Goal: Navigation & Orientation: Find specific page/section

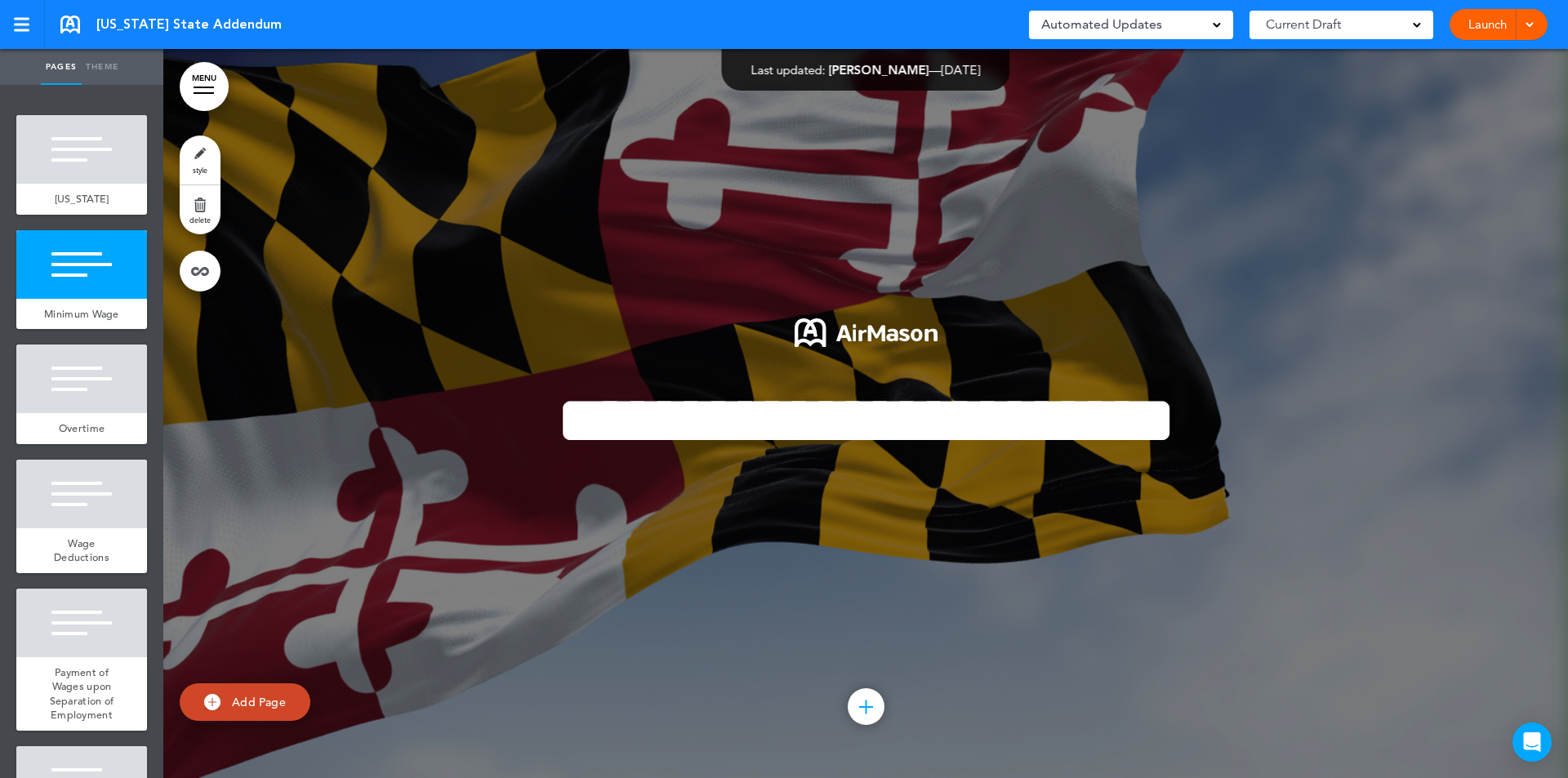
scroll to position [729, 0]
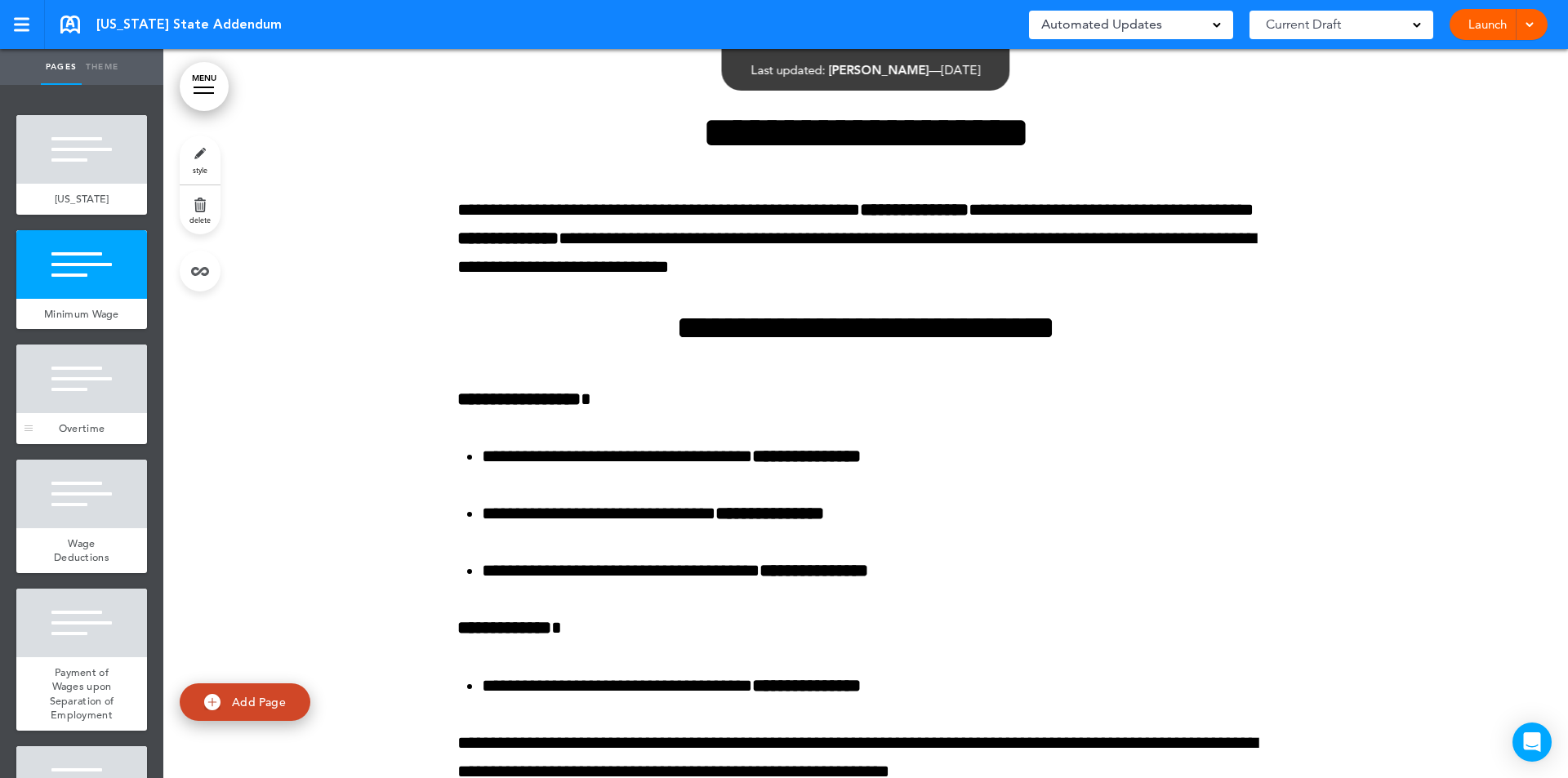
click at [90, 407] on div at bounding box center [82, 379] width 131 height 69
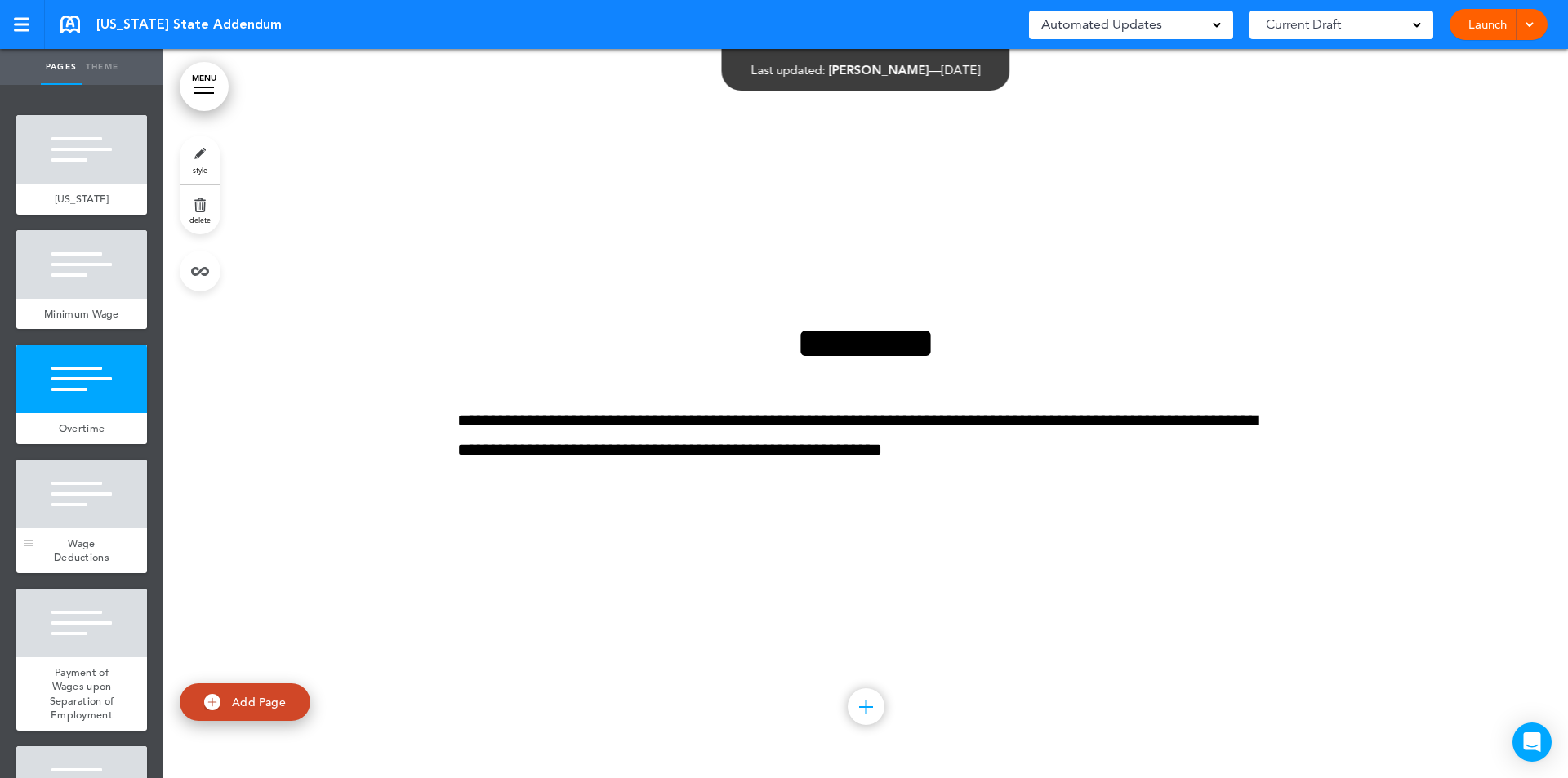
click at [84, 499] on div at bounding box center [82, 494] width 131 height 69
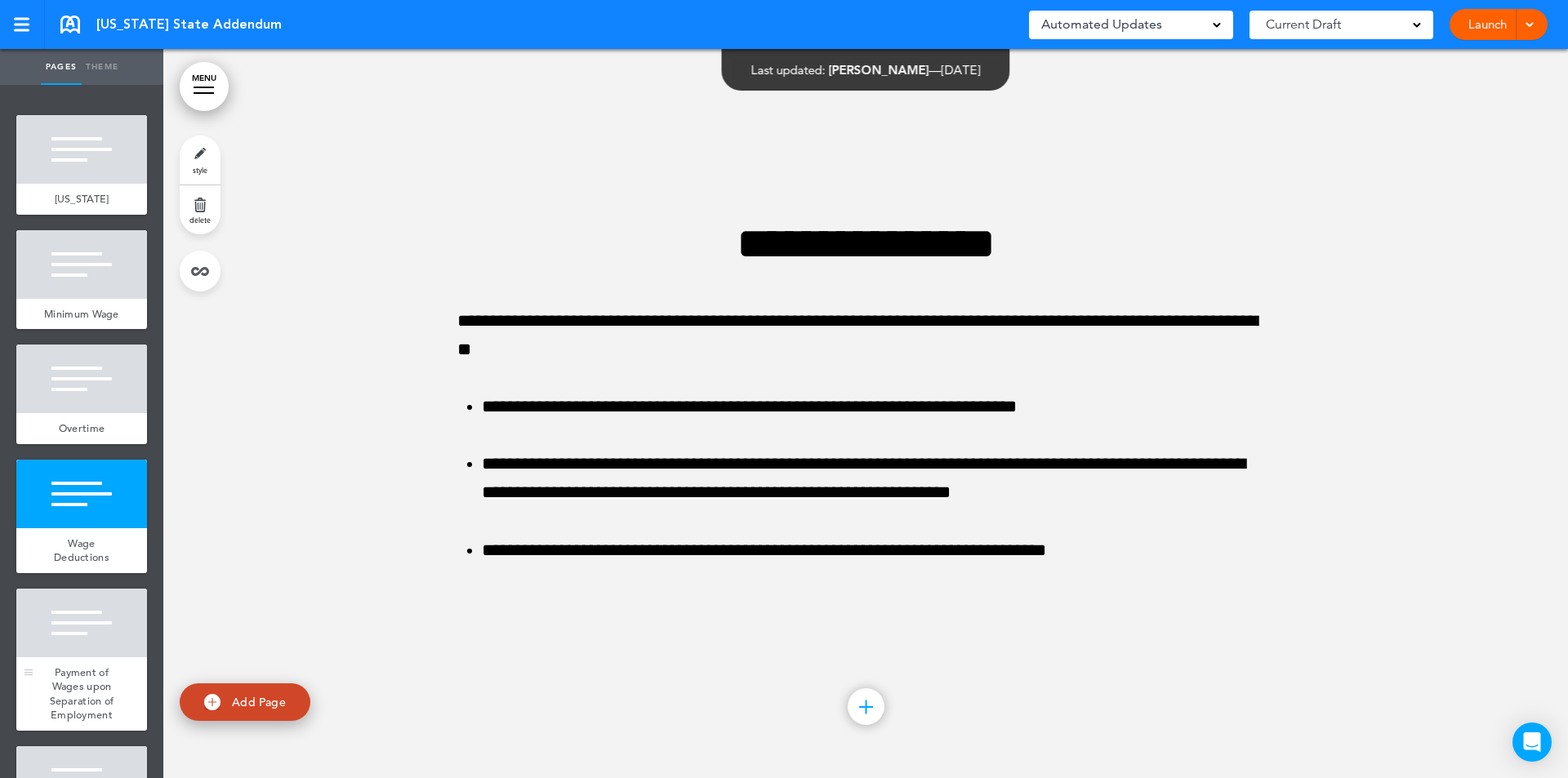
click at [93, 639] on div at bounding box center [82, 623] width 131 height 69
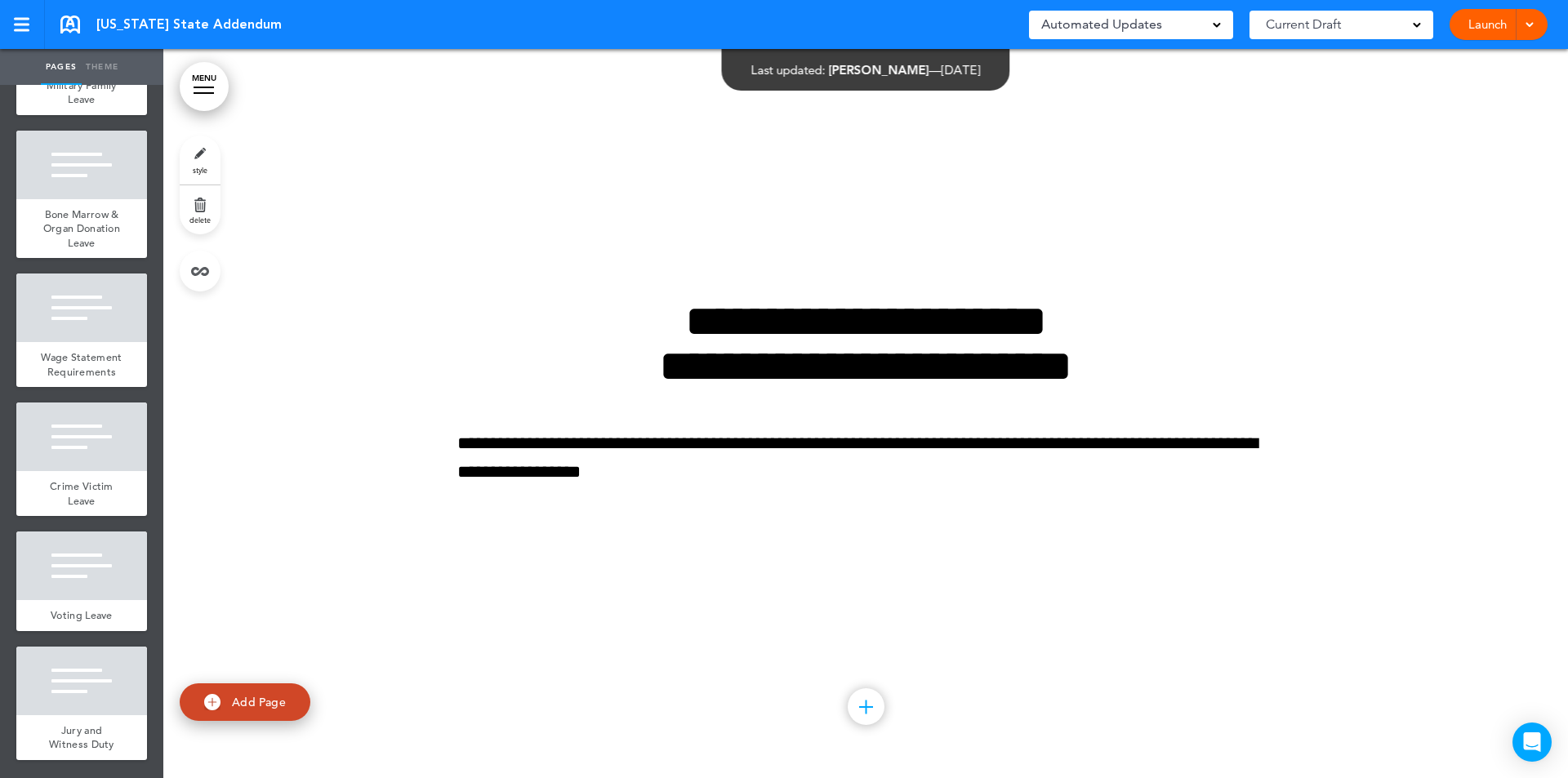
scroll to position [1719, 0]
click at [74, 589] on div at bounding box center [82, 566] width 131 height 69
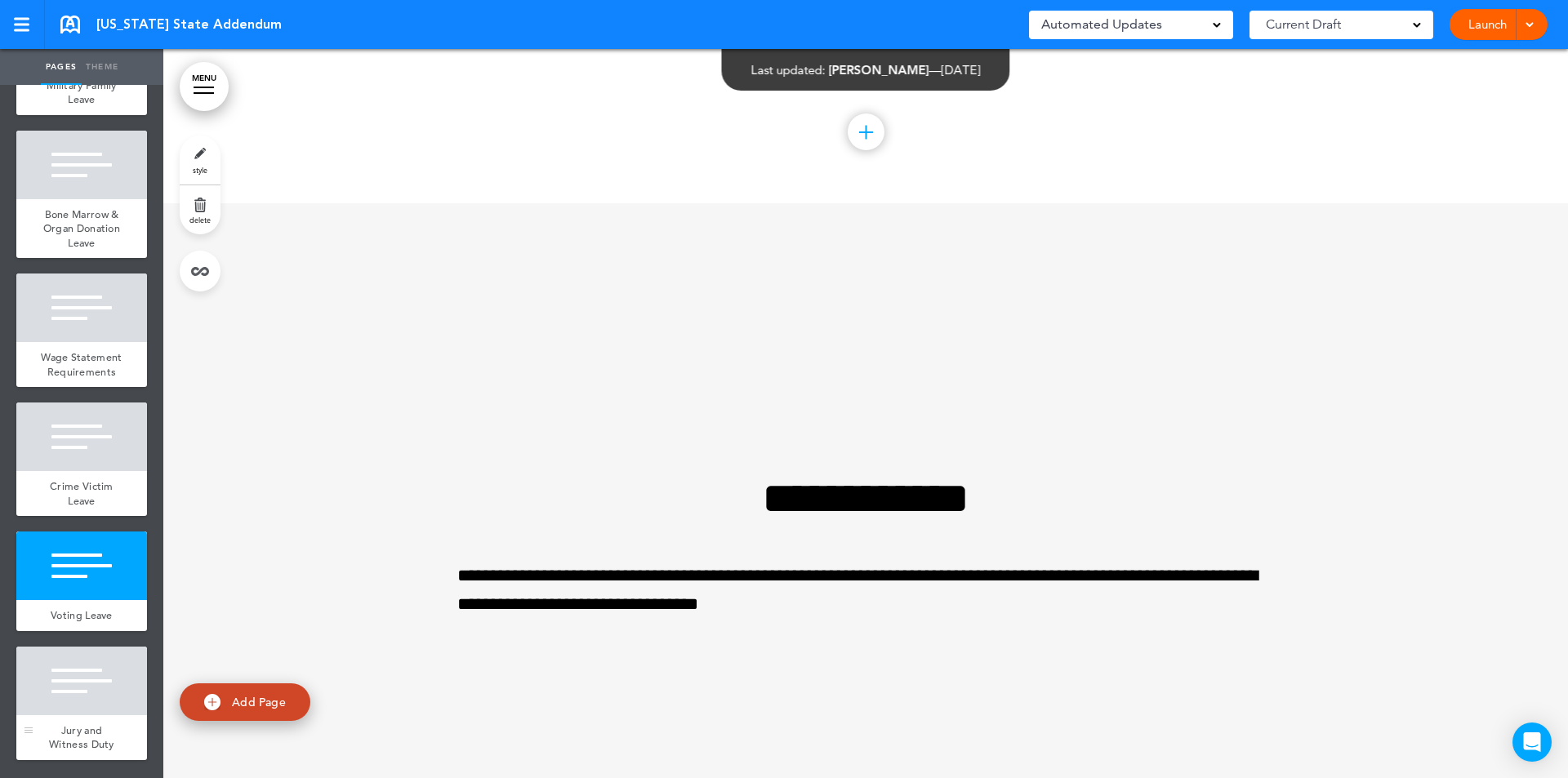
scroll to position [13066, 0]
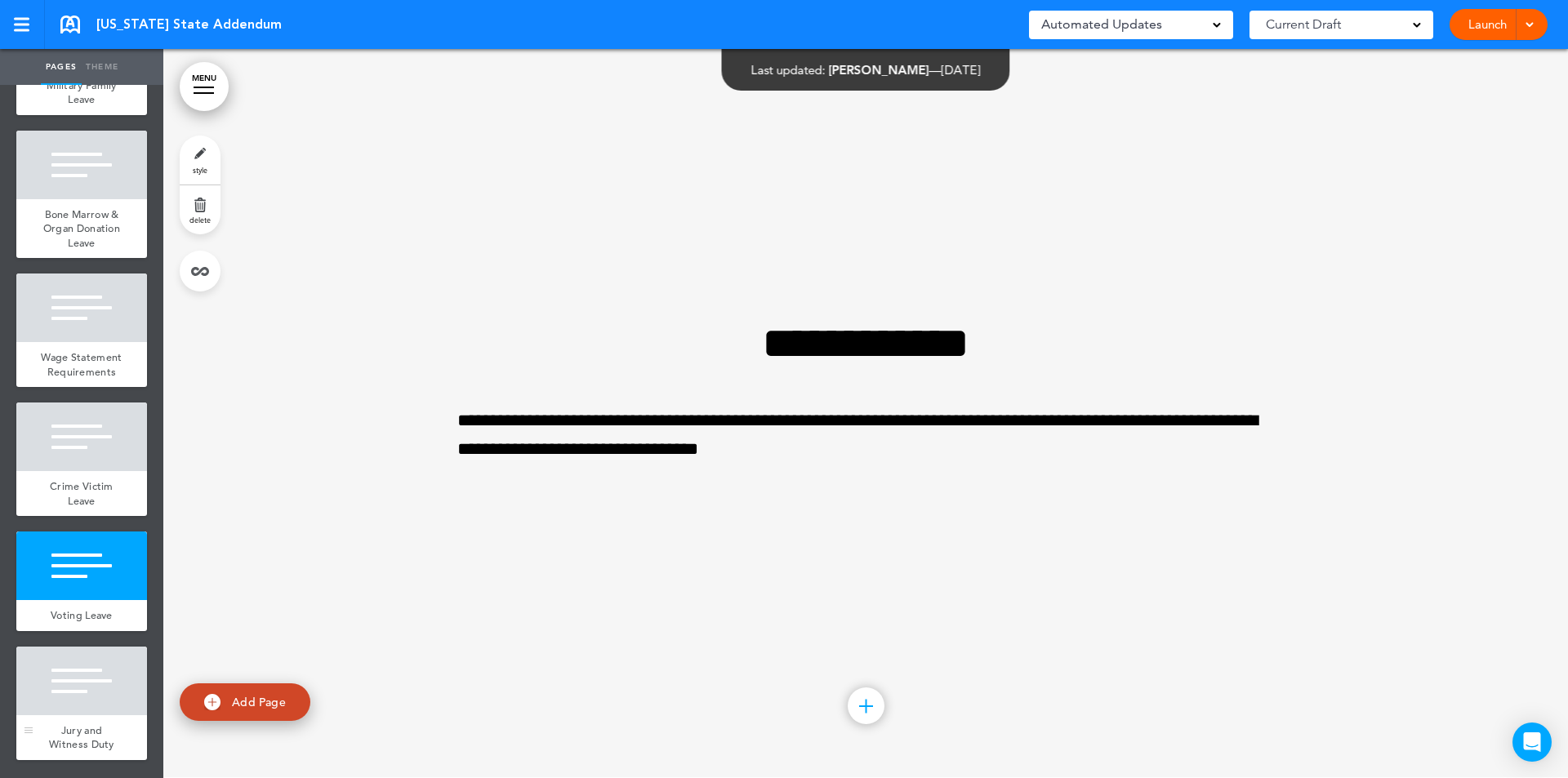
click at [123, 663] on div at bounding box center [82, 681] width 131 height 69
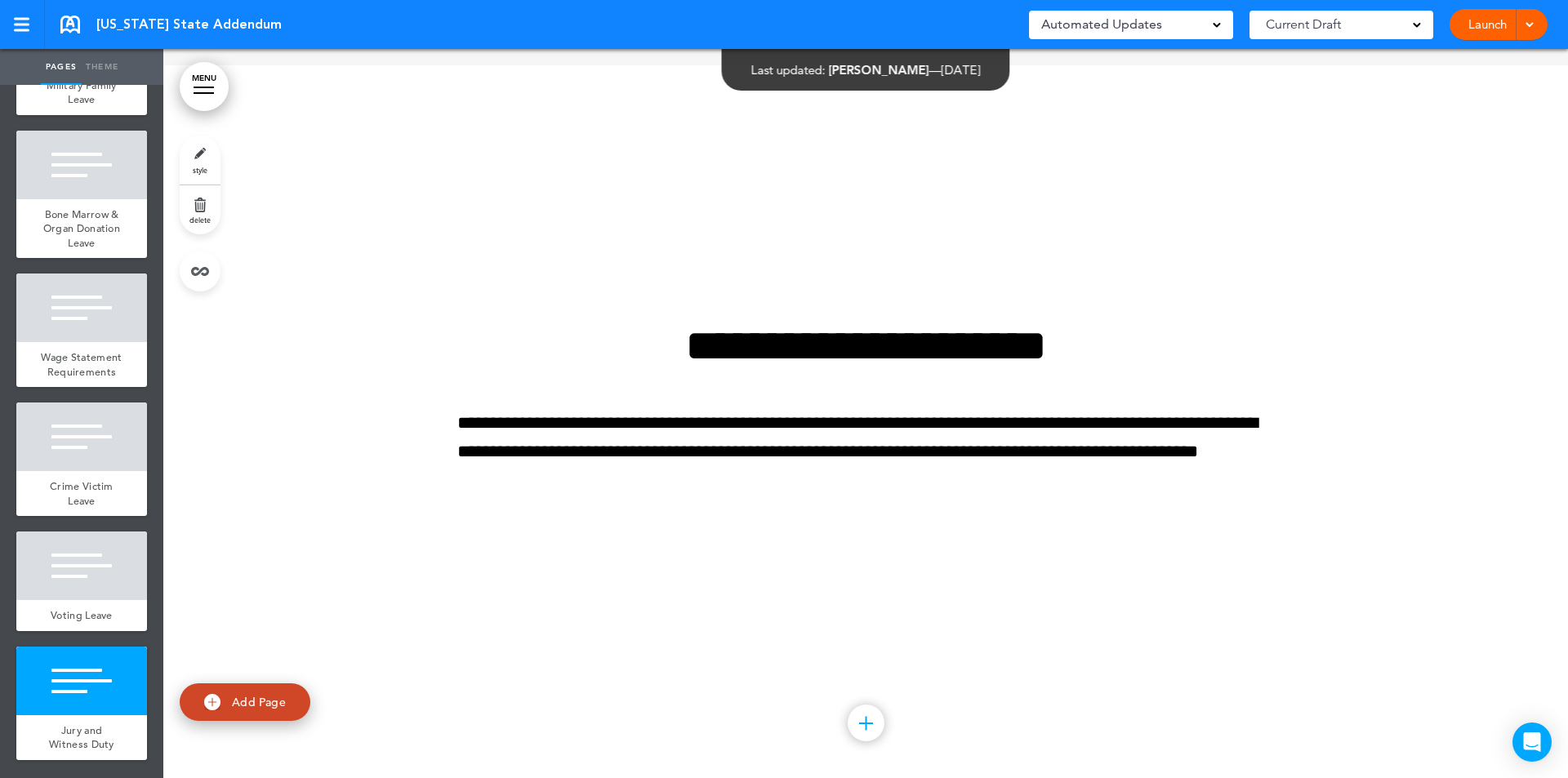
scroll to position [13796, 0]
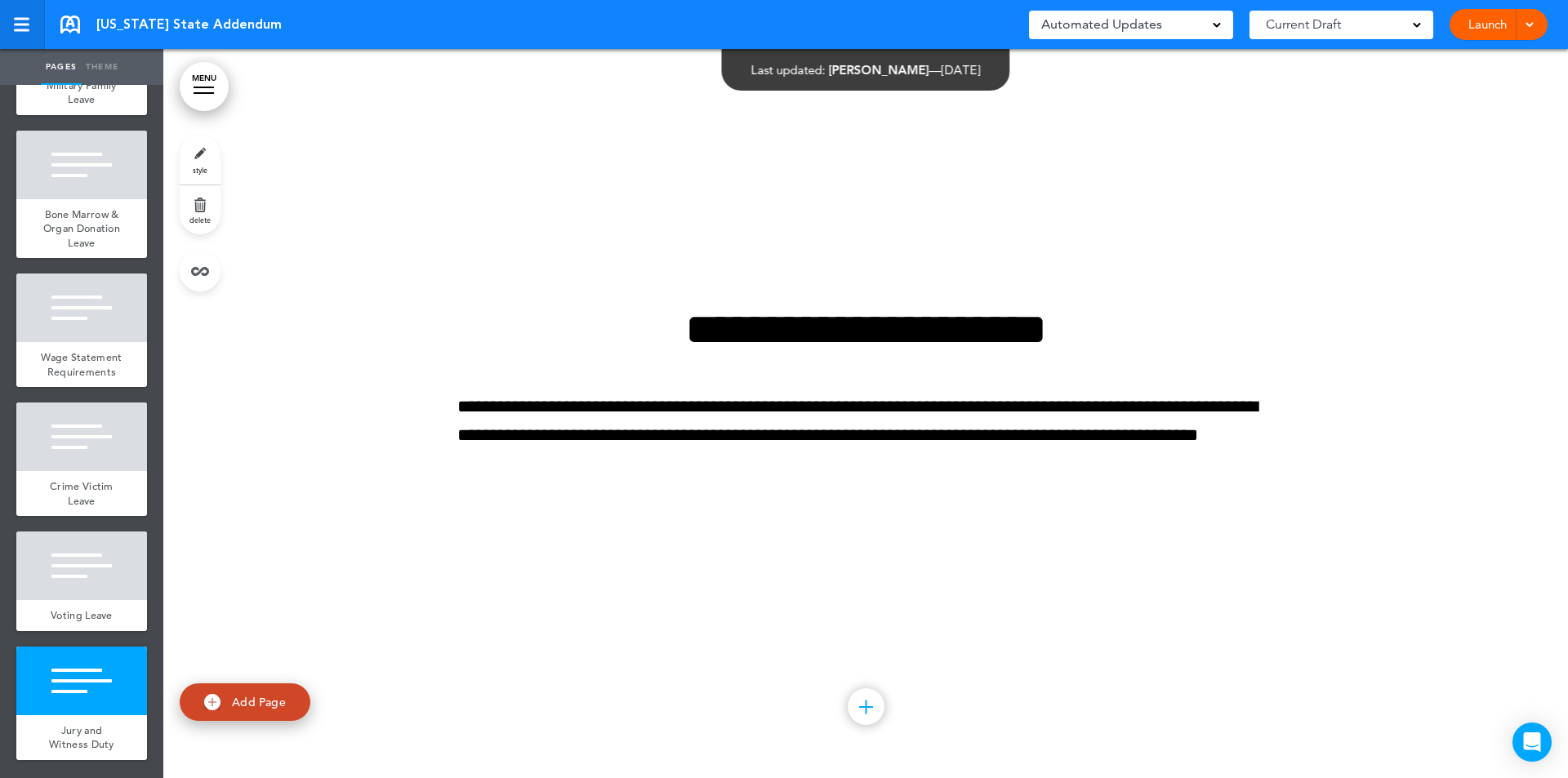
click at [12, 23] on link at bounding box center [22, 24] width 45 height 49
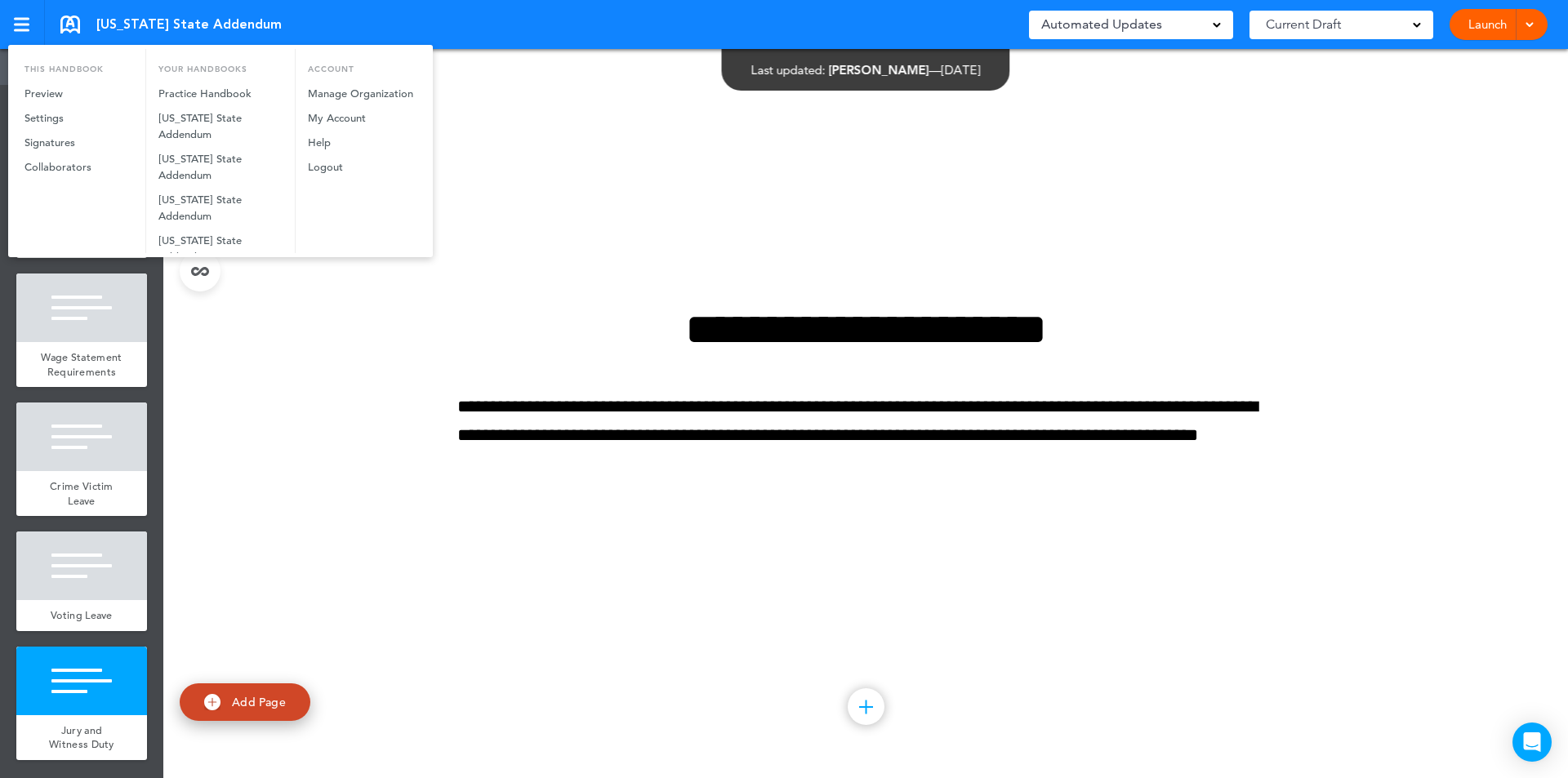
click at [65, 24] on div at bounding box center [784, 389] width 1568 height 778
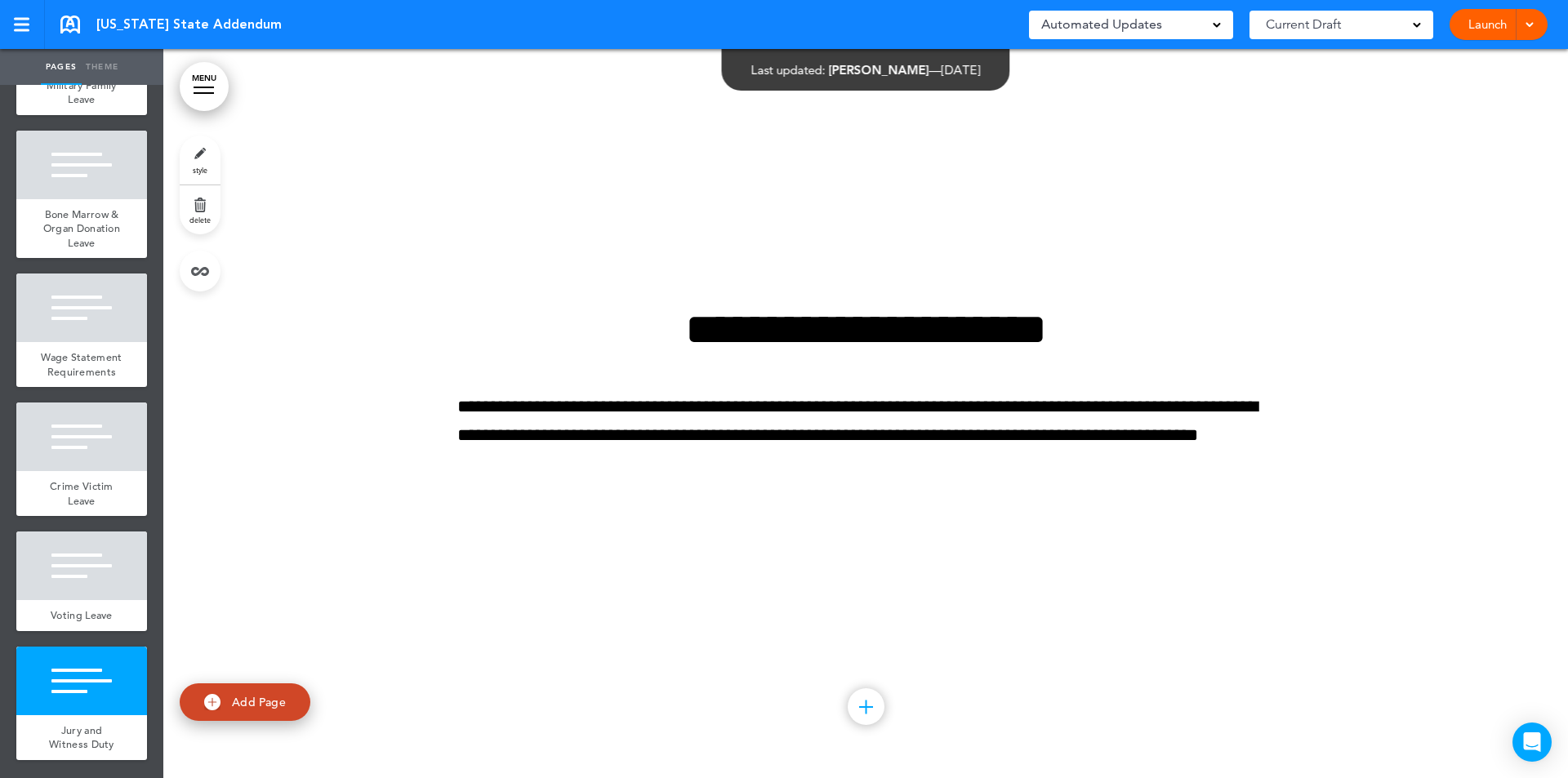
click at [68, 29] on link at bounding box center [70, 24] width 20 height 18
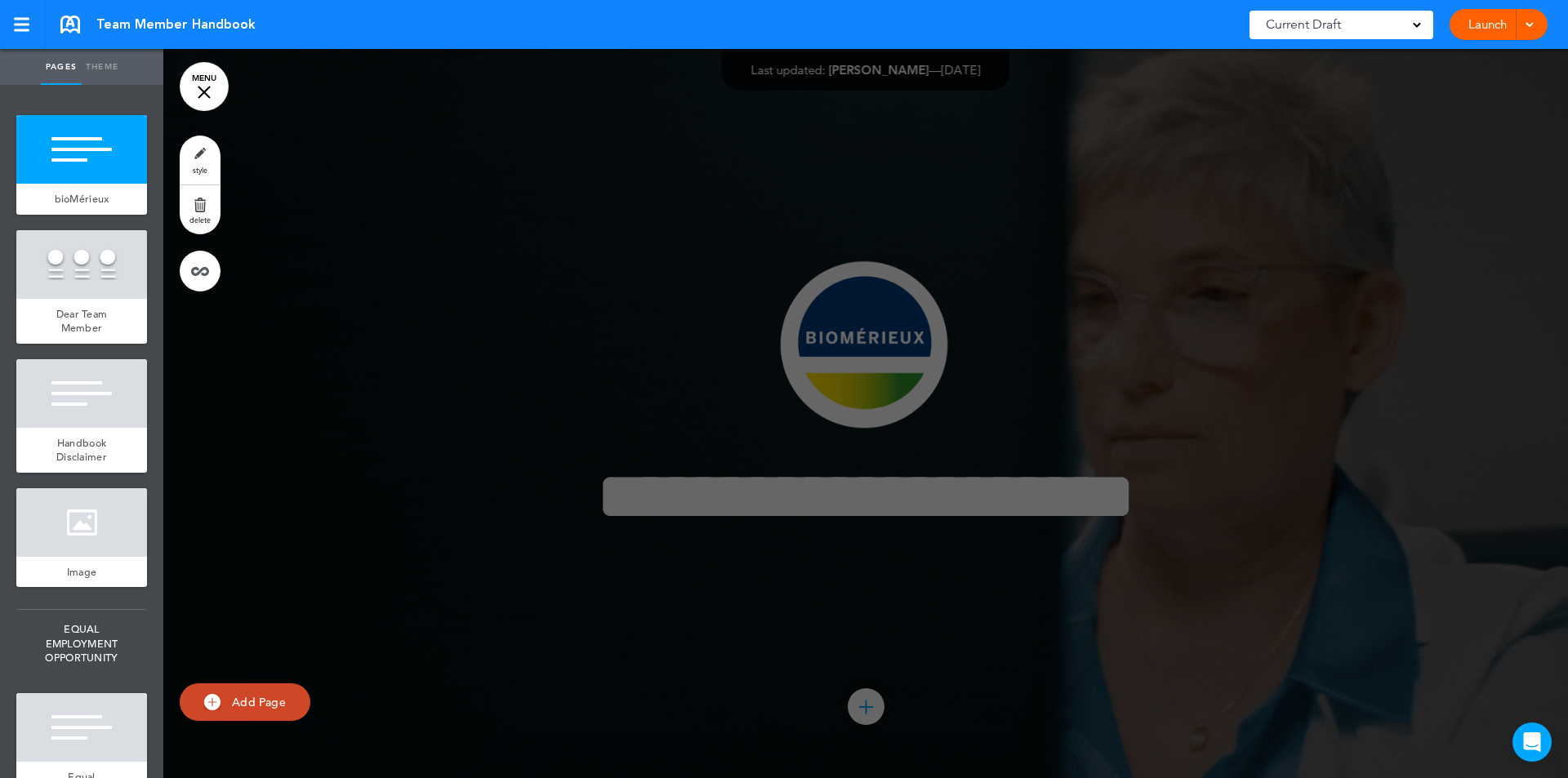
click at [205, 87] on link "MENU" at bounding box center [204, 86] width 49 height 49
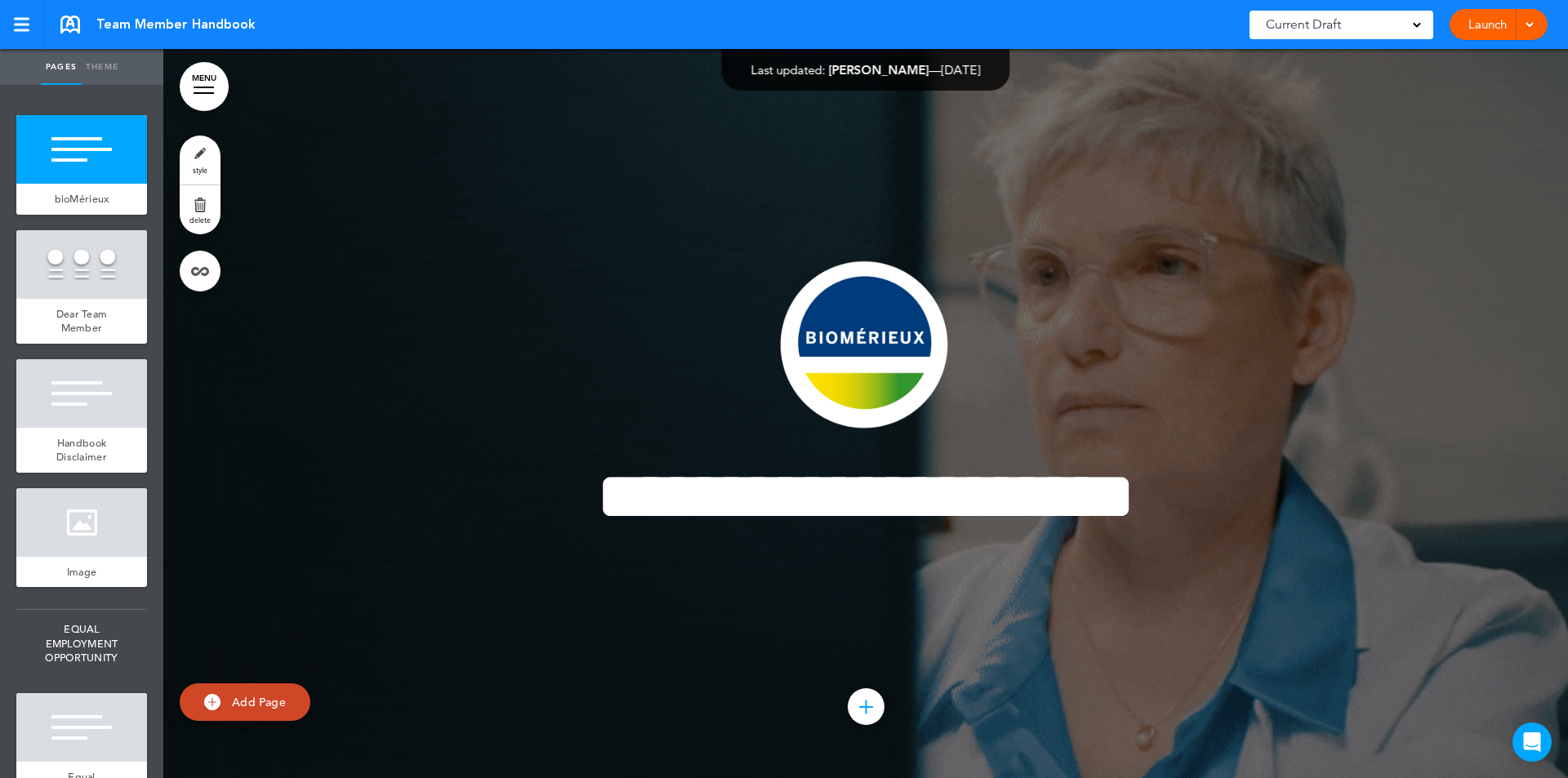
click at [206, 105] on link "MENU" at bounding box center [204, 86] width 49 height 49
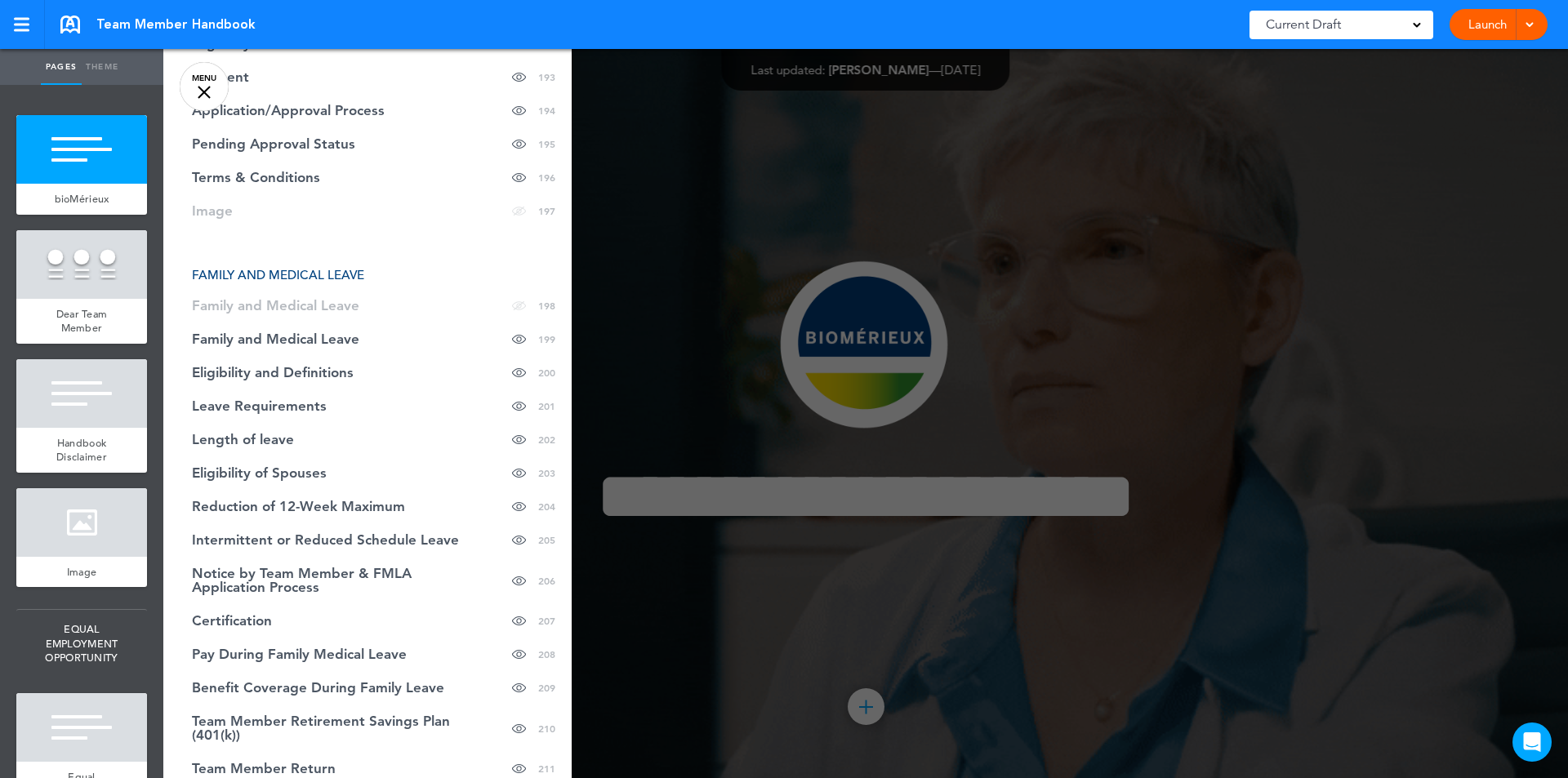
scroll to position [8788, 0]
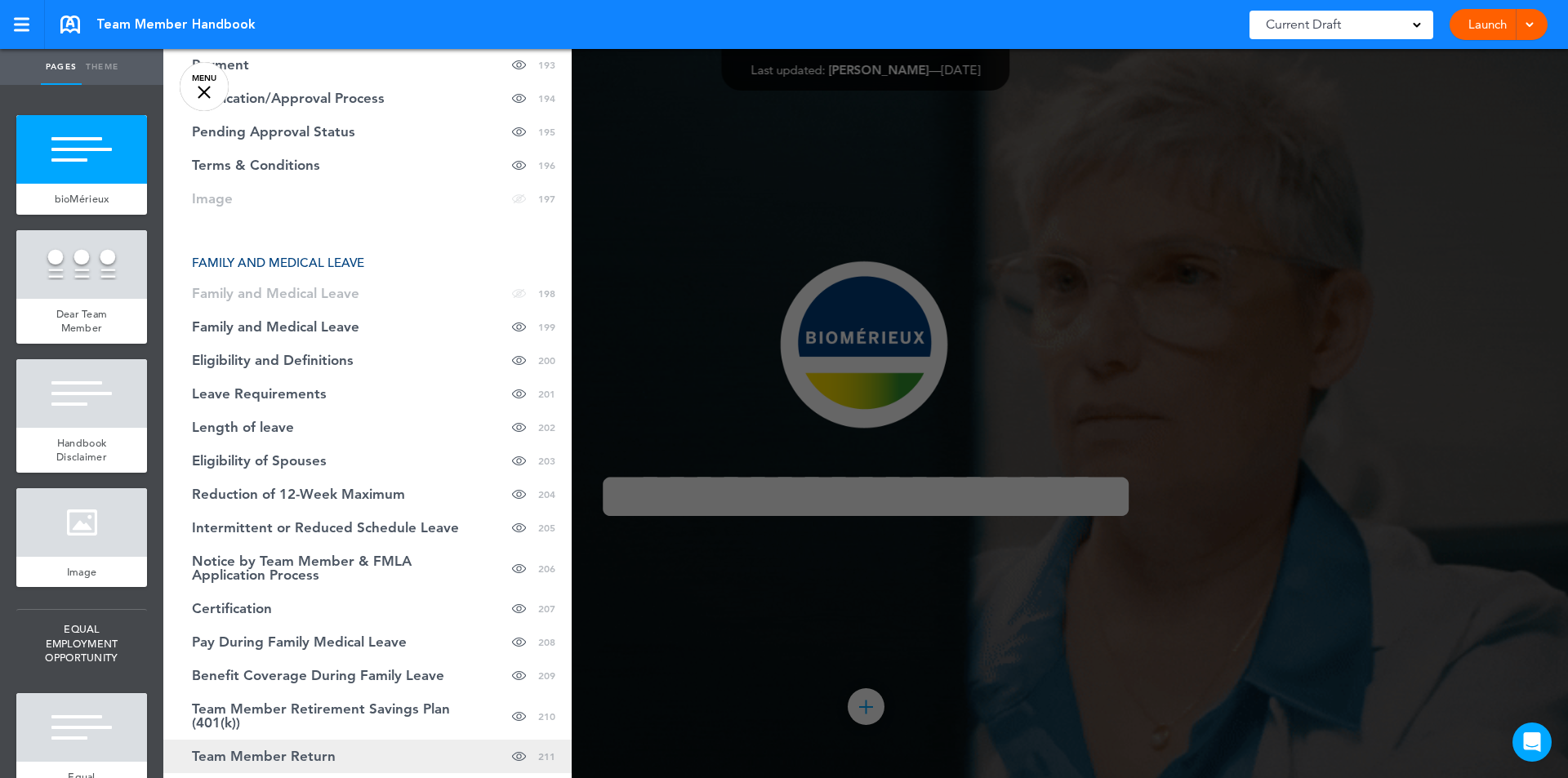
click at [298, 750] on span "Team Member Return" at bounding box center [263, 757] width 144 height 14
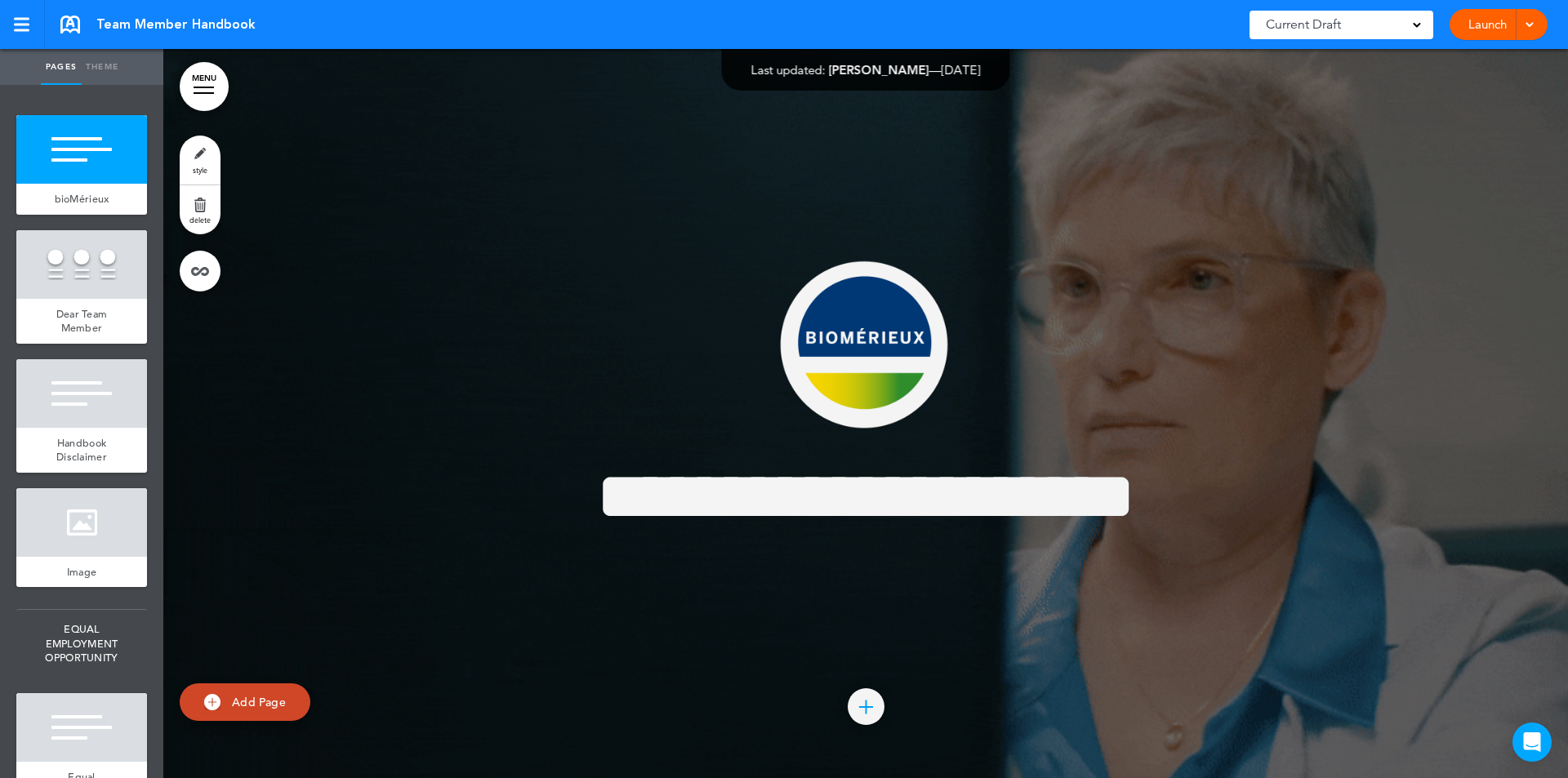
scroll to position [181103, 0]
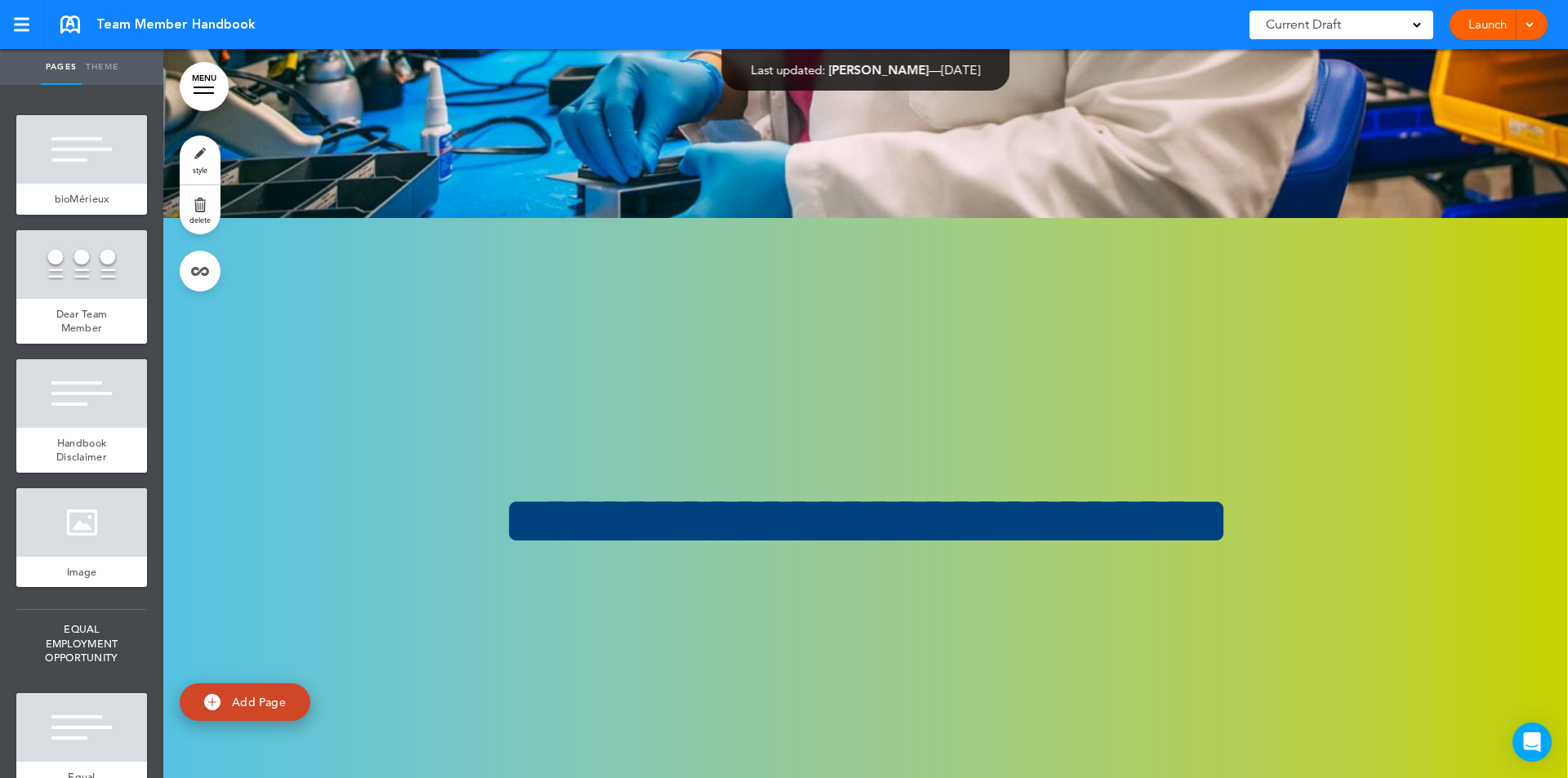
click at [143, 716] on ul "add page bioMérieux add page Dear Team Member add page Handbook Disclaimer add …" at bounding box center [82, 432] width 163 height 694
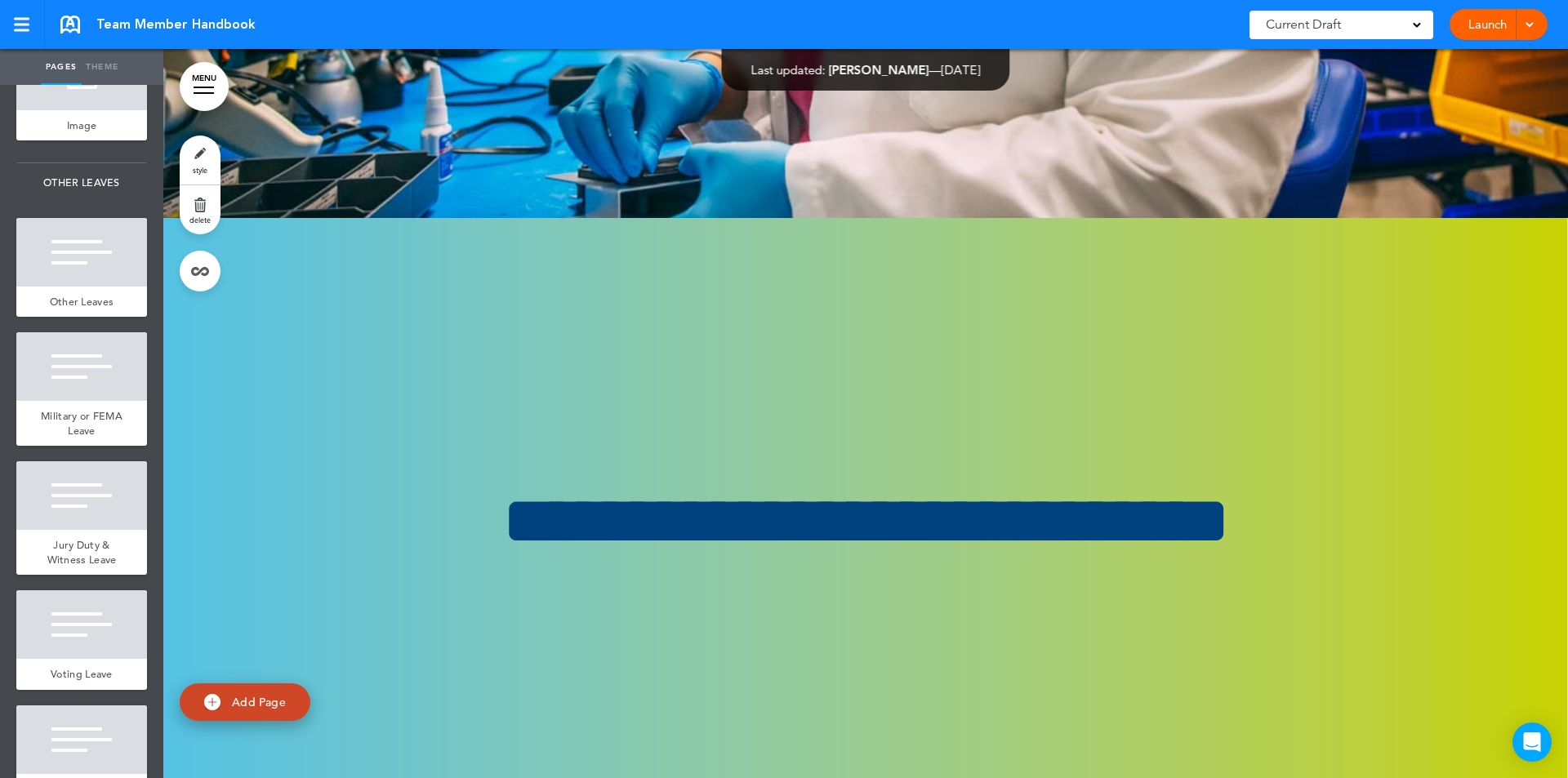
scroll to position [31314, 0]
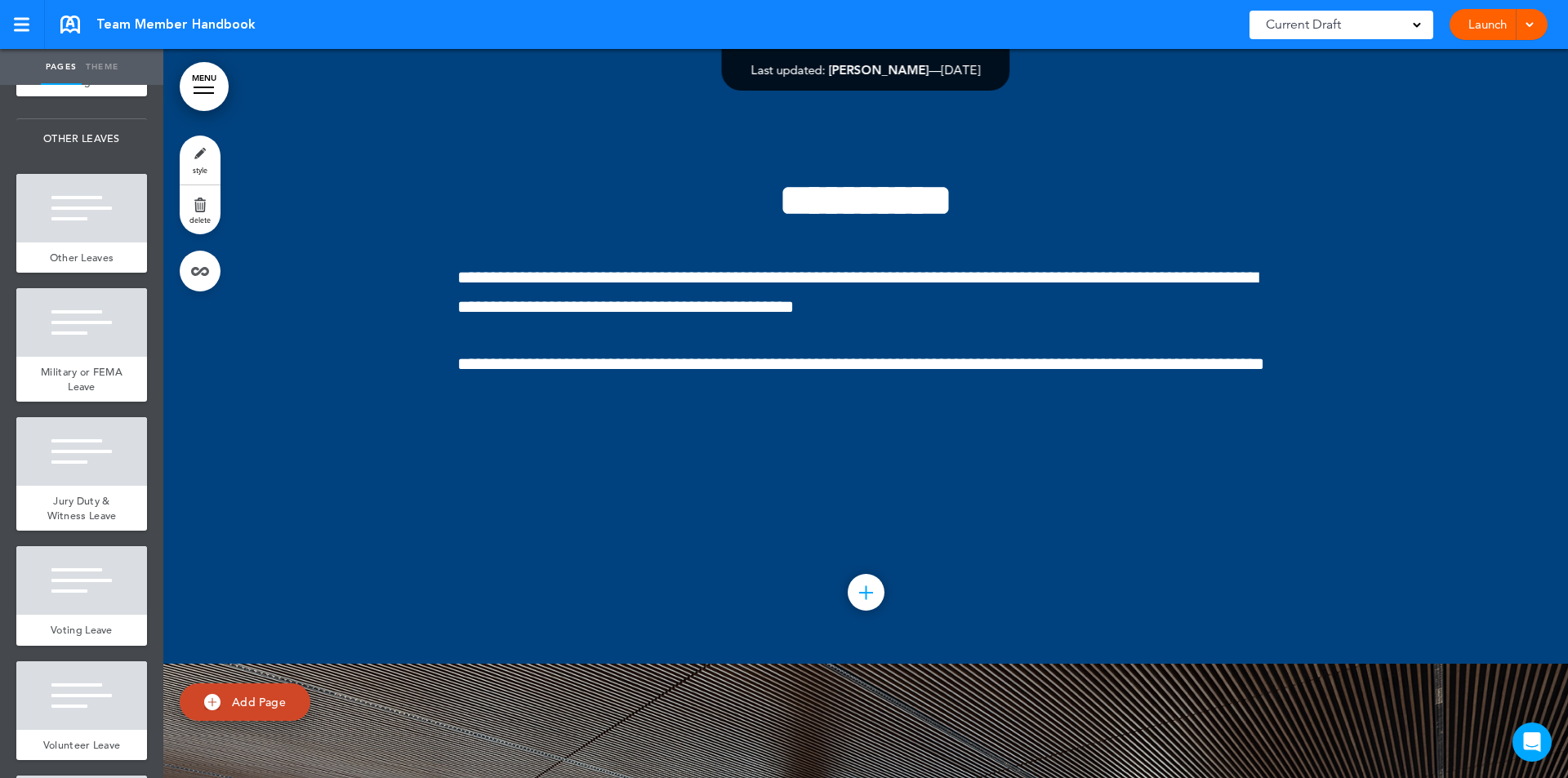
scroll to position [189854, 0]
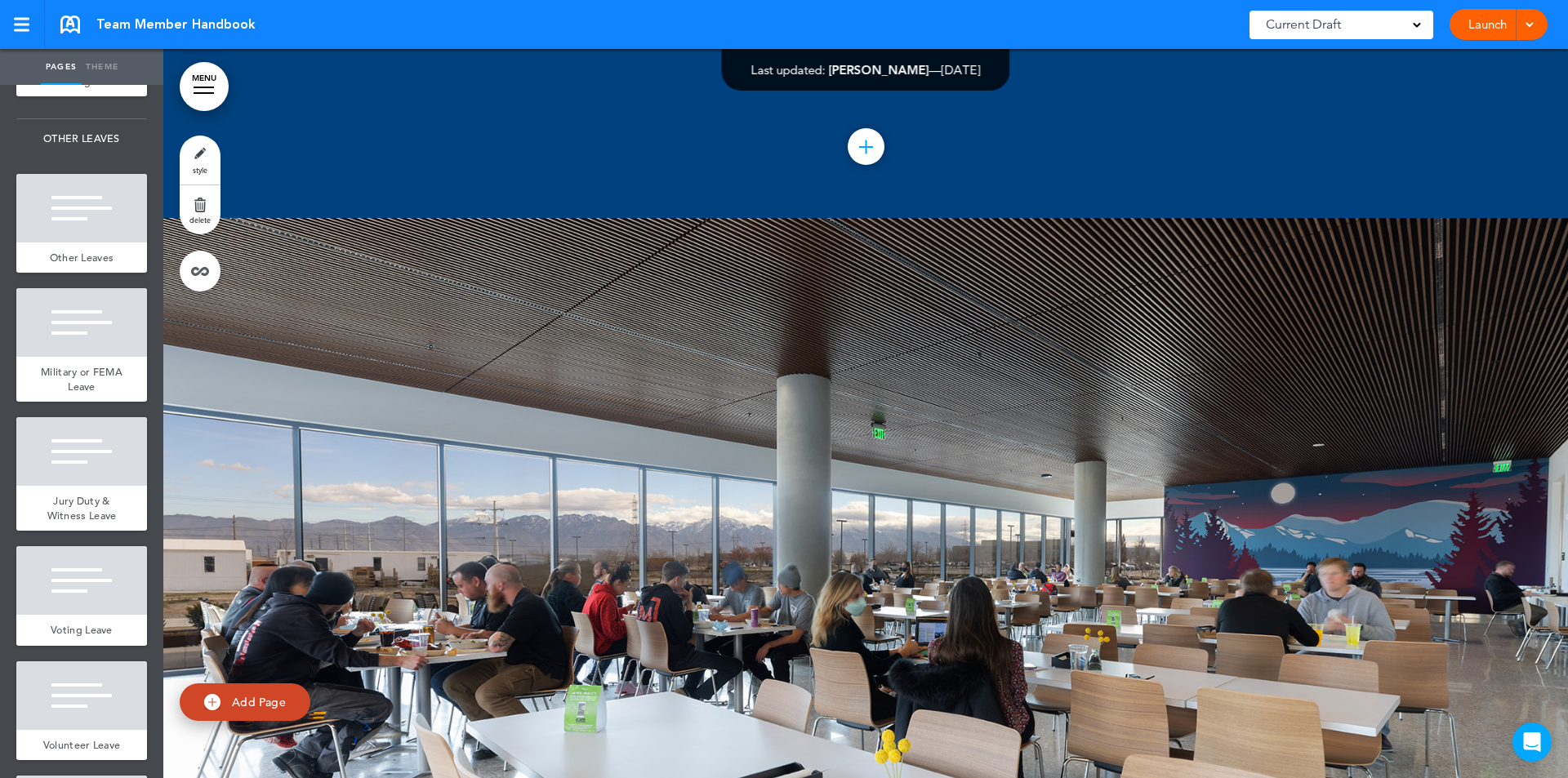
click at [67, 24] on link at bounding box center [70, 24] width 20 height 18
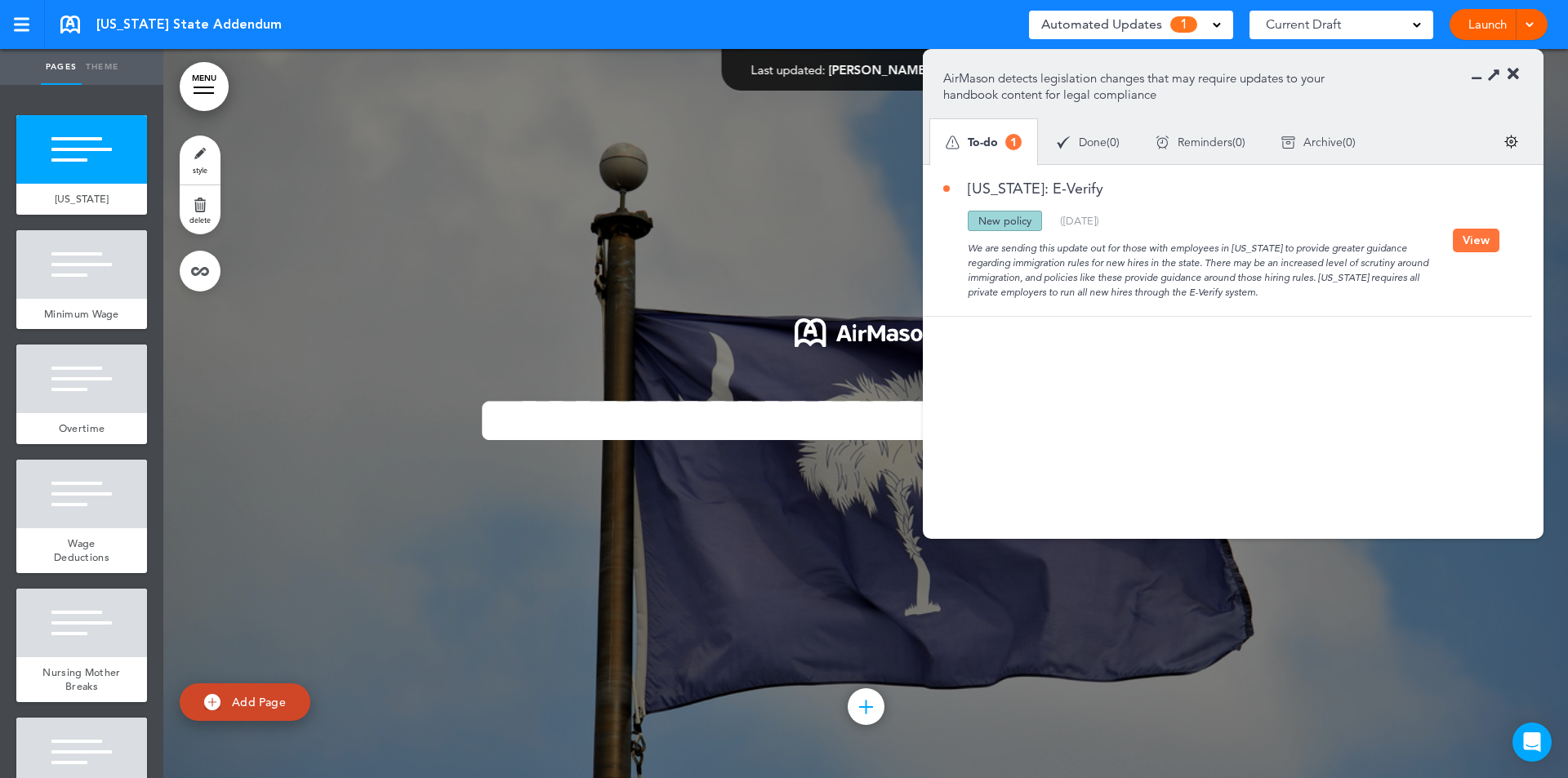
drag, startPoint x: 1514, startPoint y: 69, endPoint x: 1469, endPoint y: 75, distance: 45.4
click at [1514, 69] on icon at bounding box center [1513, 74] width 11 height 16
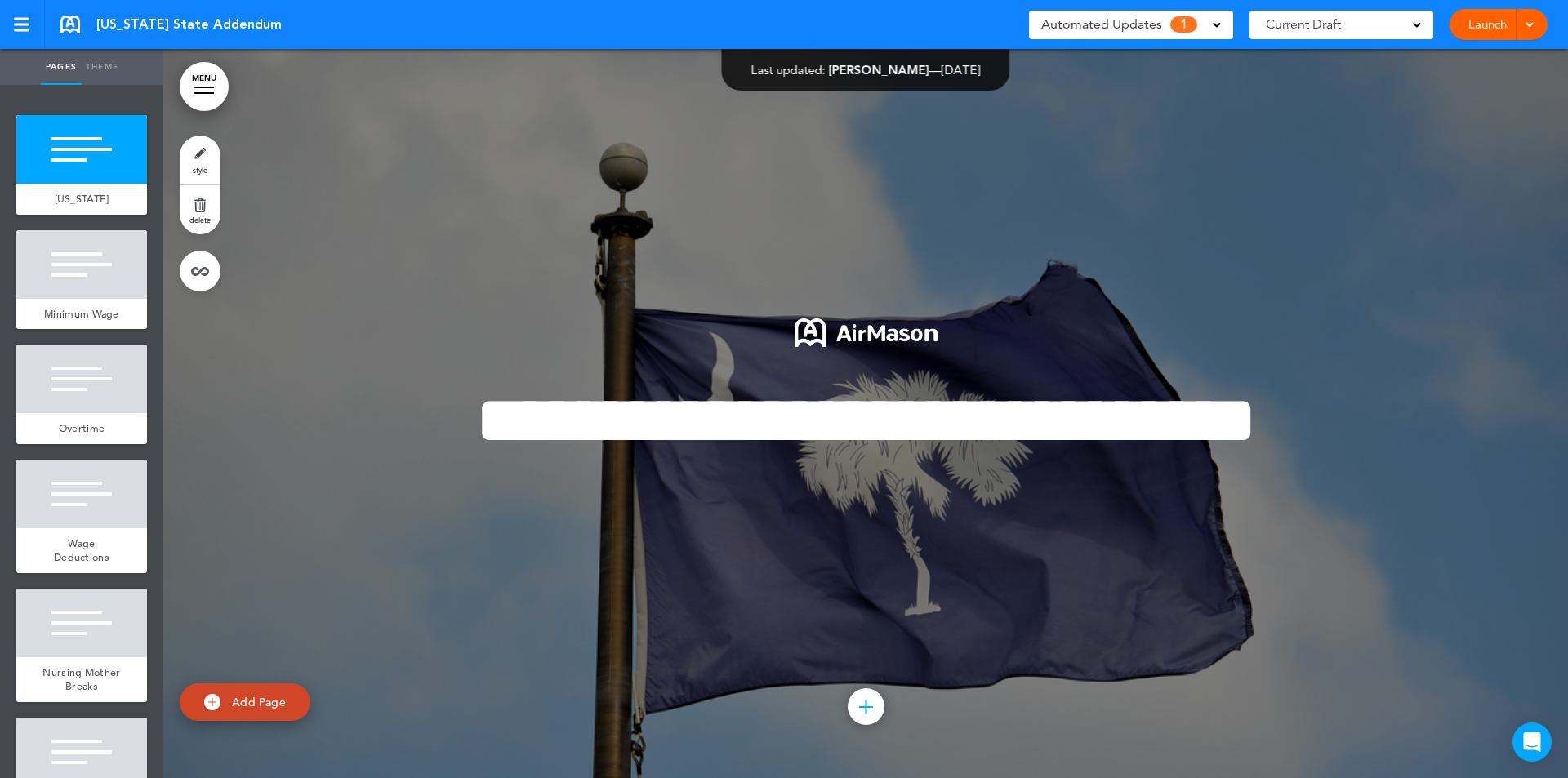
click at [71, 15] on link at bounding box center [70, 24] width 20 height 18
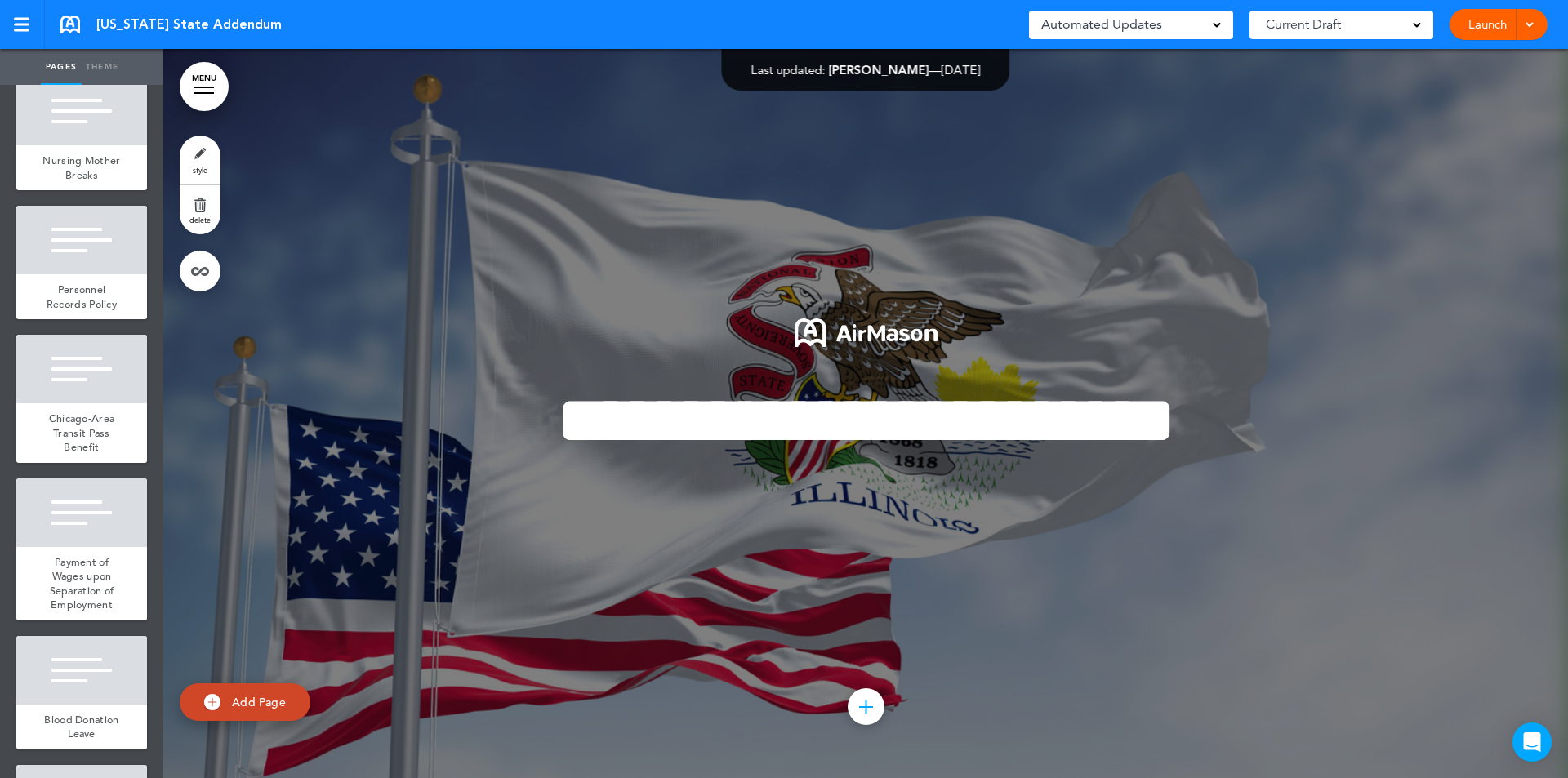
scroll to position [2594, 0]
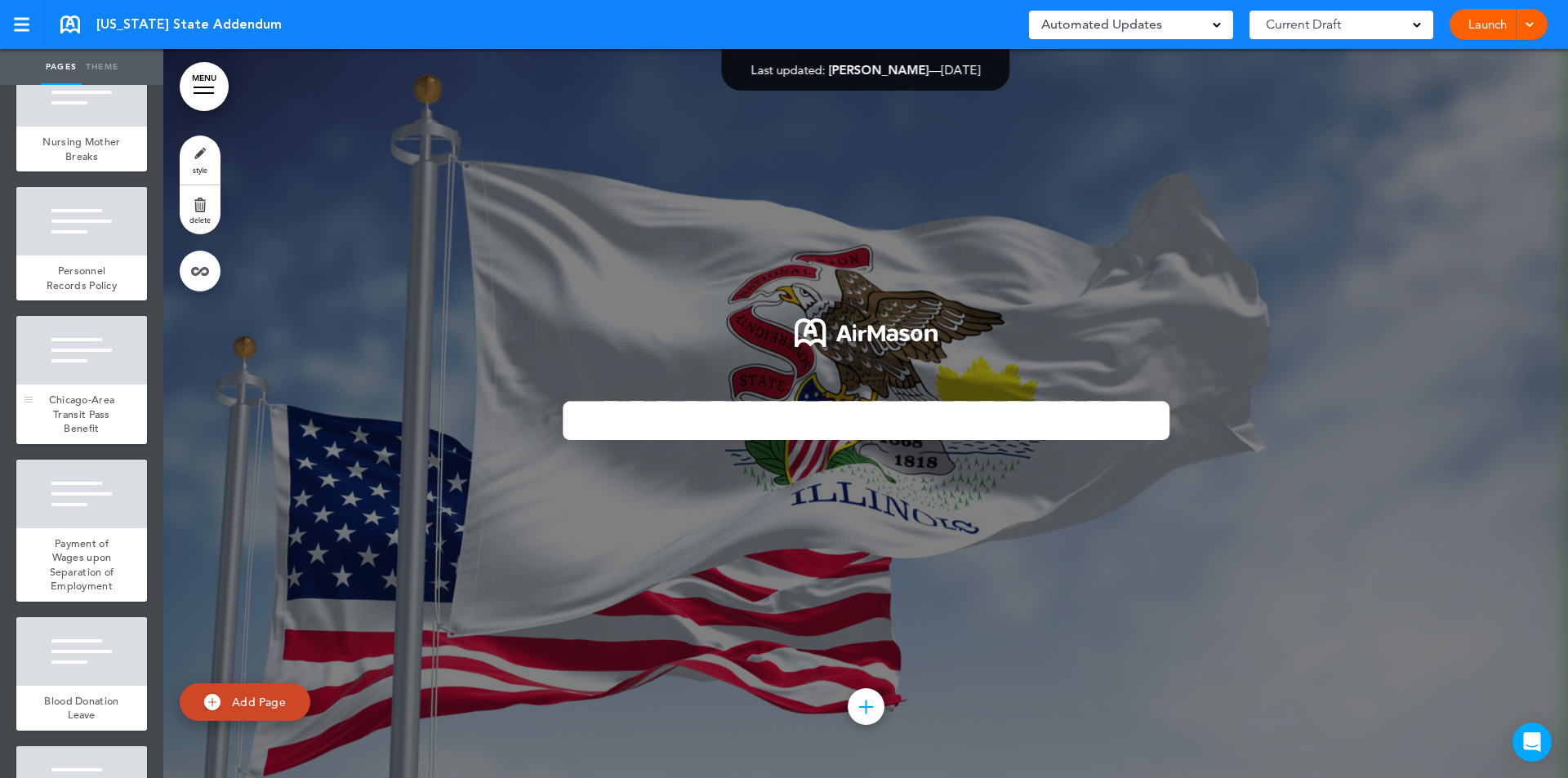
click at [101, 435] on span "Chicago-Area Transit Pass Benefit" at bounding box center [82, 414] width 66 height 42
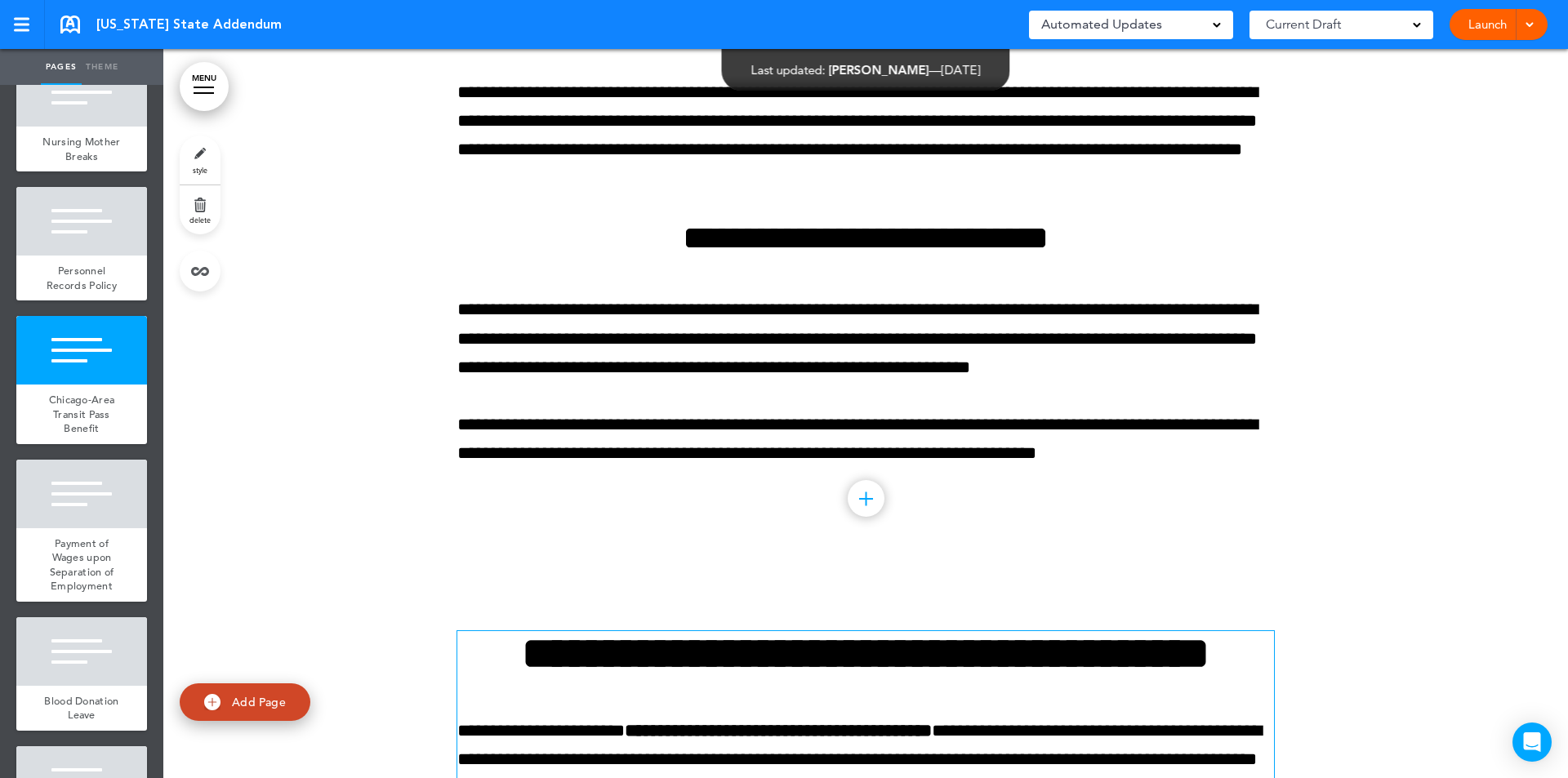
scroll to position [24601, 0]
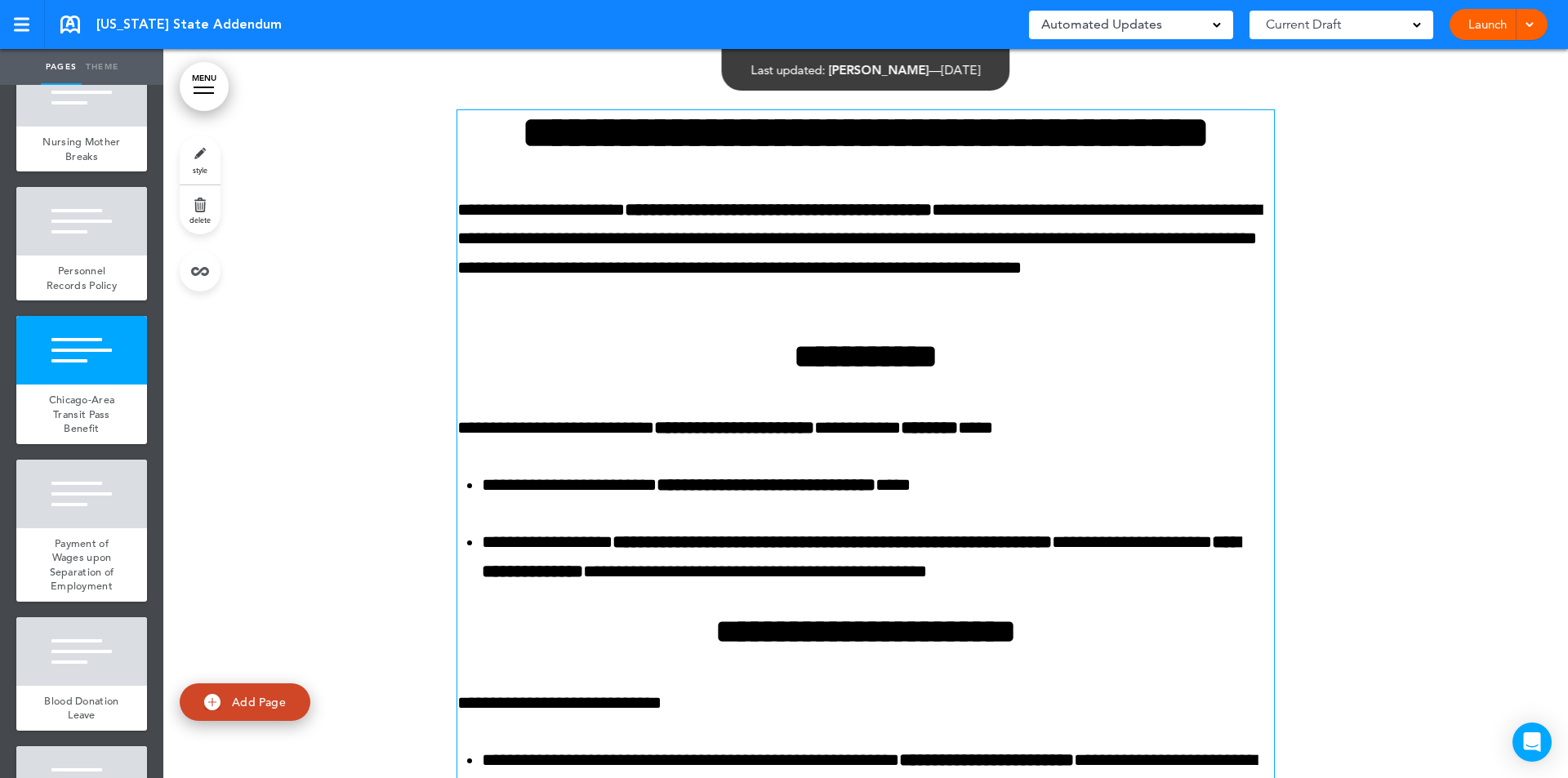
click at [890, 496] on div "**********" at bounding box center [866, 788] width 817 height 1357
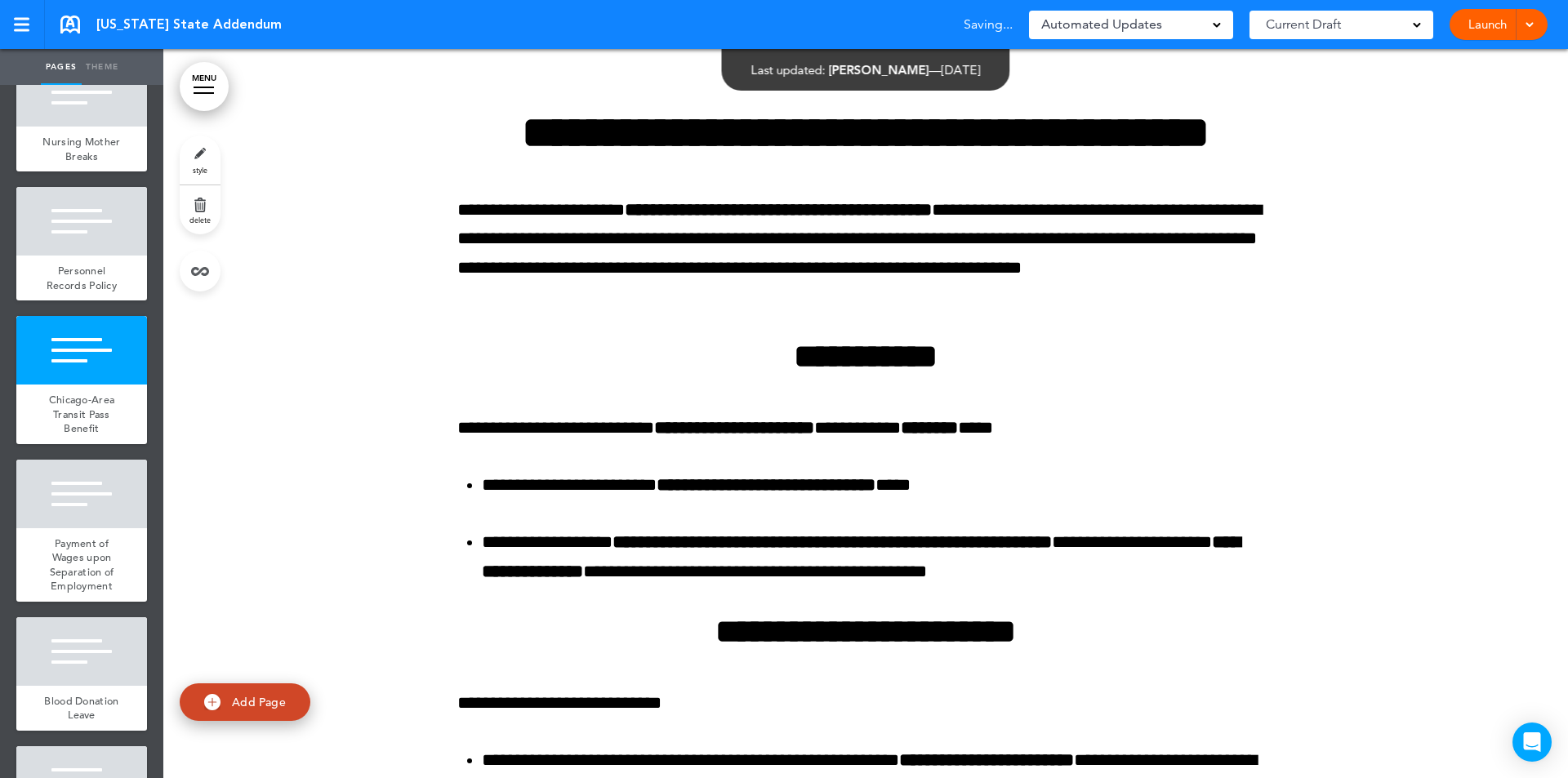
click at [69, 34] on div "Illinois State Addendum Saving... Automated Updates 0 Auto policy updates AirMa…" at bounding box center [784, 24] width 1568 height 49
click at [75, 28] on link at bounding box center [70, 24] width 20 height 18
